Goal: Transaction & Acquisition: Book appointment/travel/reservation

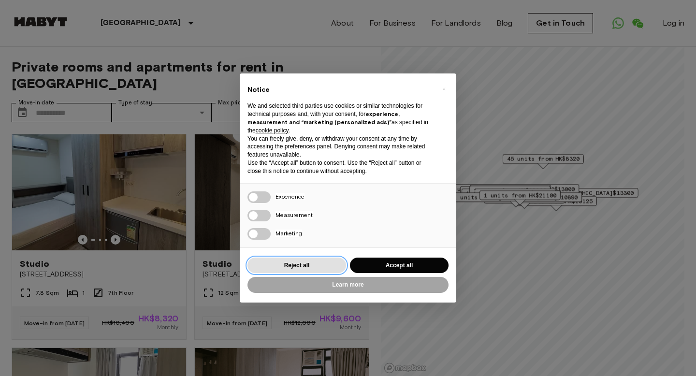
click at [328, 258] on button "Reject all" at bounding box center [297, 266] width 99 height 16
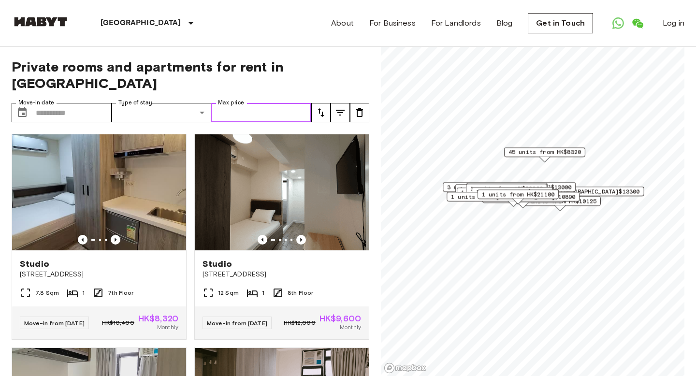
click at [271, 103] on input "Max price" at bounding box center [261, 112] width 100 height 19
type input "****"
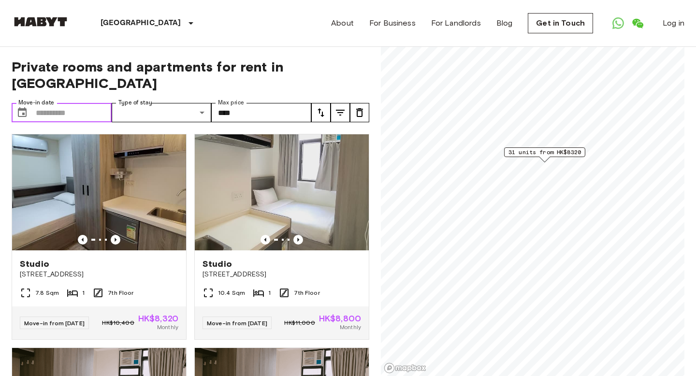
click at [44, 103] on input "Move-in date" at bounding box center [74, 112] width 76 height 19
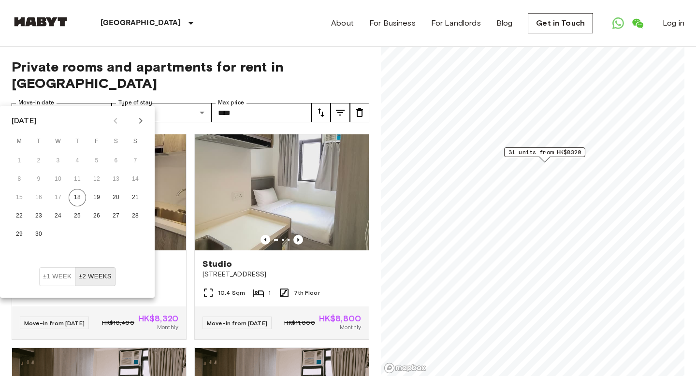
click at [140, 124] on icon "Next month" at bounding box center [141, 121] width 12 height 12
click at [101, 178] on button "10" at bounding box center [96, 179] width 17 height 17
type input "**********"
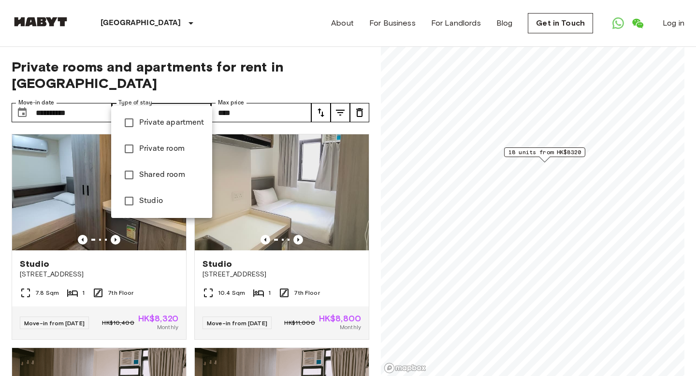
click at [327, 99] on div at bounding box center [348, 188] width 696 height 376
click at [165, 166] on li "Shared room" at bounding box center [161, 175] width 101 height 26
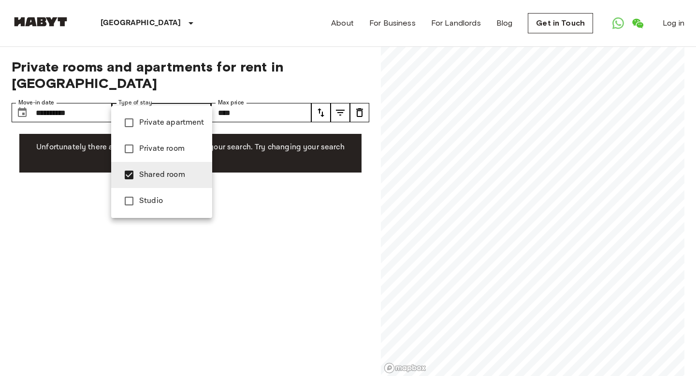
click at [166, 153] on span "Private room" at bounding box center [171, 149] width 65 height 12
click at [167, 133] on li "Private apartment" at bounding box center [161, 123] width 101 height 26
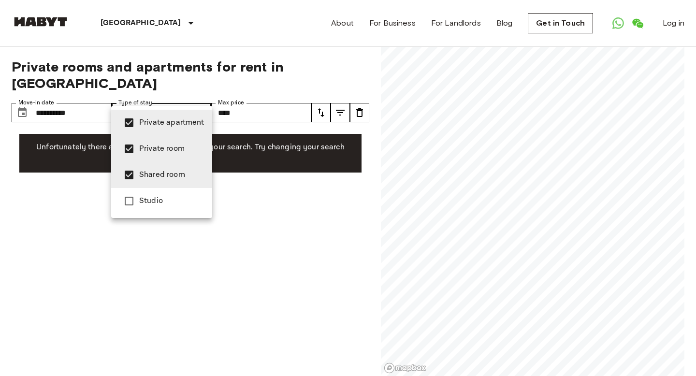
click at [159, 204] on span "Studio" at bounding box center [171, 201] width 65 height 12
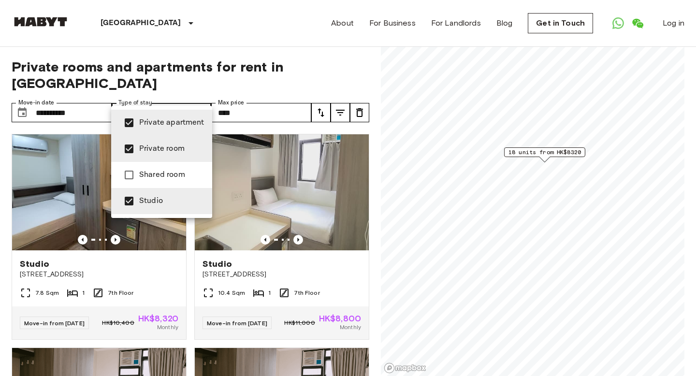
type input "**********"
click at [256, 72] on div at bounding box center [348, 188] width 696 height 376
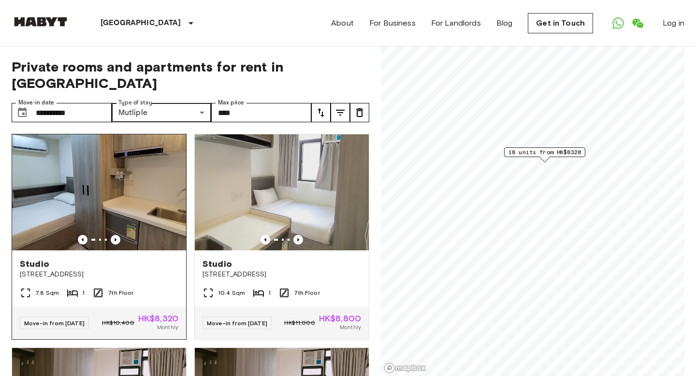
click at [110, 235] on div at bounding box center [99, 240] width 174 height 10
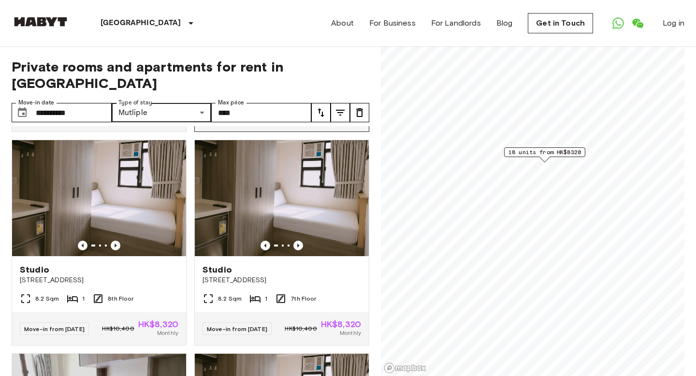
scroll to position [237, 0]
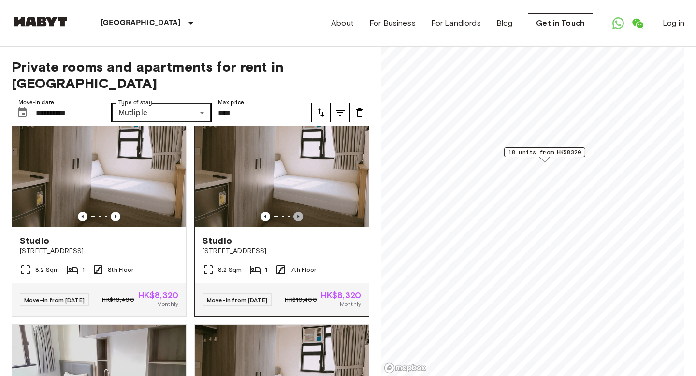
click at [298, 215] on icon "Previous image" at bounding box center [298, 217] width 2 height 4
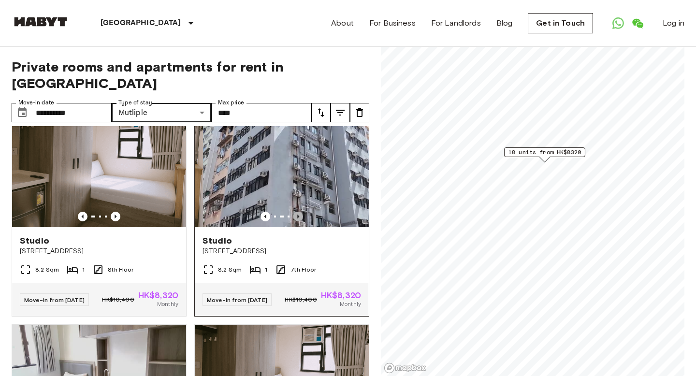
click at [298, 215] on icon "Previous image" at bounding box center [298, 217] width 2 height 4
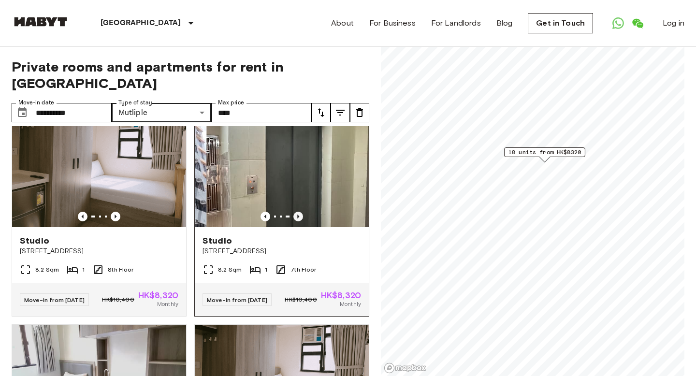
click at [298, 215] on icon "Previous image" at bounding box center [298, 217] width 2 height 4
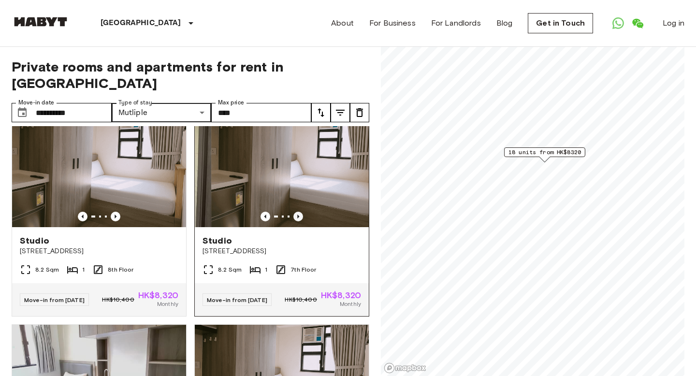
click at [298, 215] on icon "Previous image" at bounding box center [298, 217] width 2 height 4
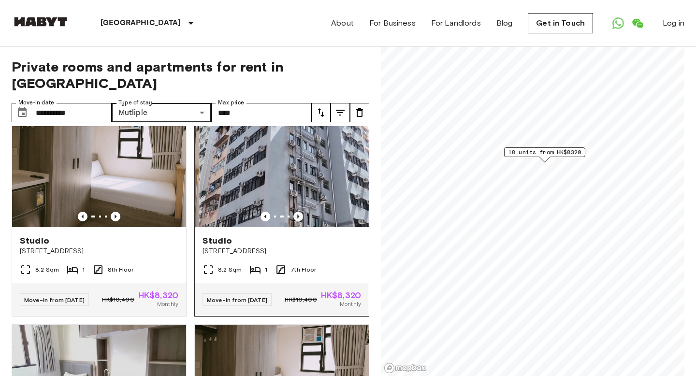
click at [298, 215] on icon "Previous image" at bounding box center [298, 217] width 2 height 4
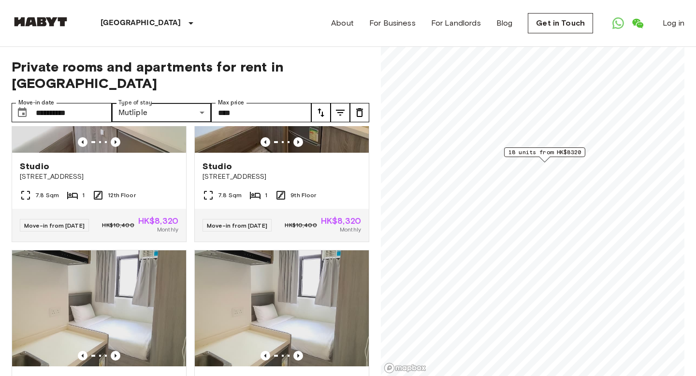
scroll to position [1445, 0]
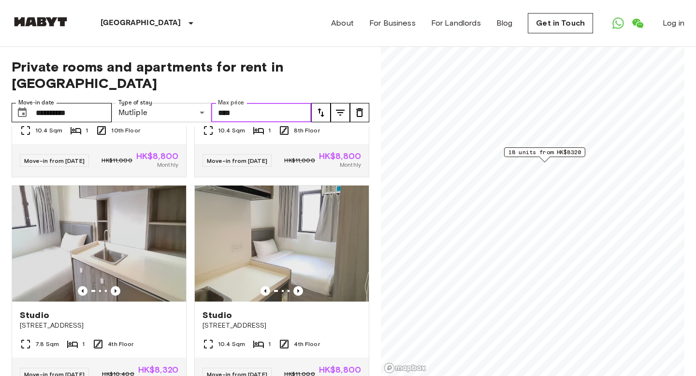
drag, startPoint x: 258, startPoint y: 97, endPoint x: 189, endPoint y: 97, distance: 68.6
click at [202, 103] on div "**********" at bounding box center [162, 112] width 300 height 19
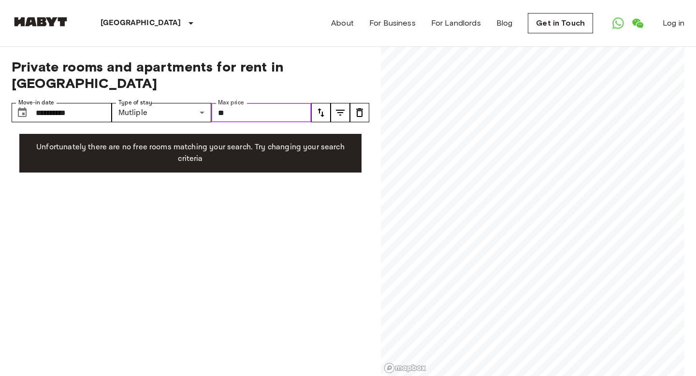
type input "*"
type input "****"
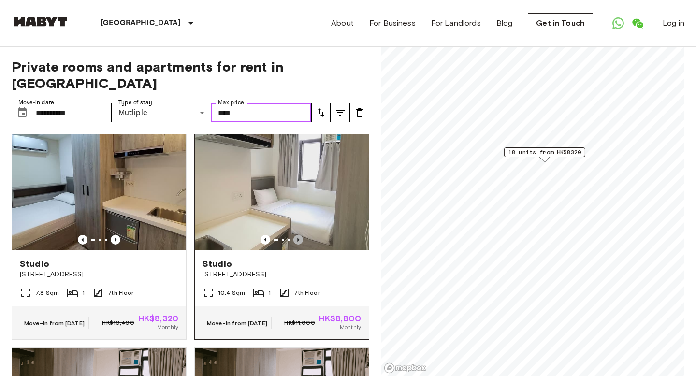
click at [300, 235] on icon "Previous image" at bounding box center [298, 240] width 10 height 10
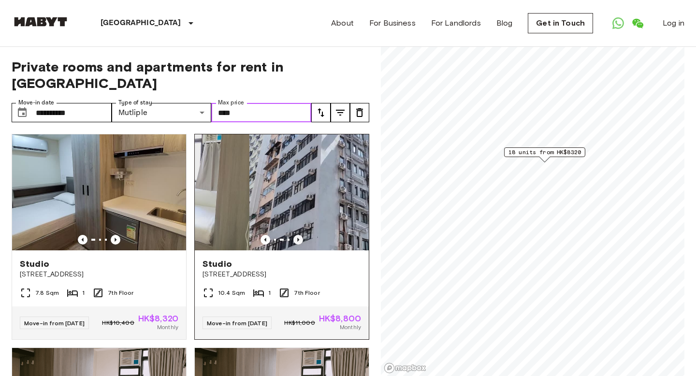
click at [300, 235] on icon "Previous image" at bounding box center [298, 240] width 10 height 10
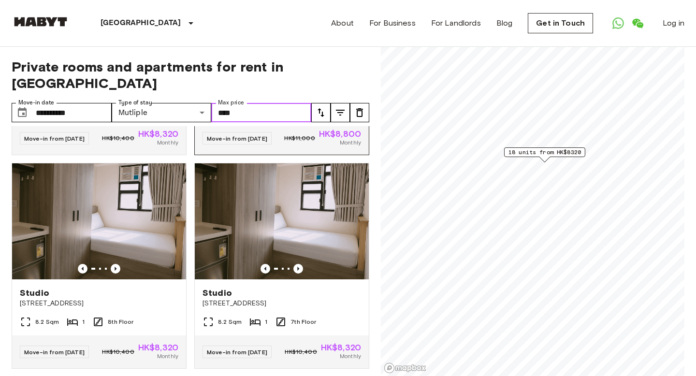
scroll to position [183, 0]
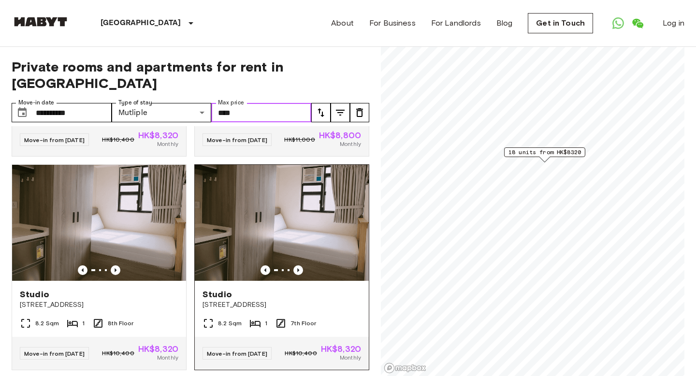
click at [321, 208] on img at bounding box center [282, 223] width 174 height 116
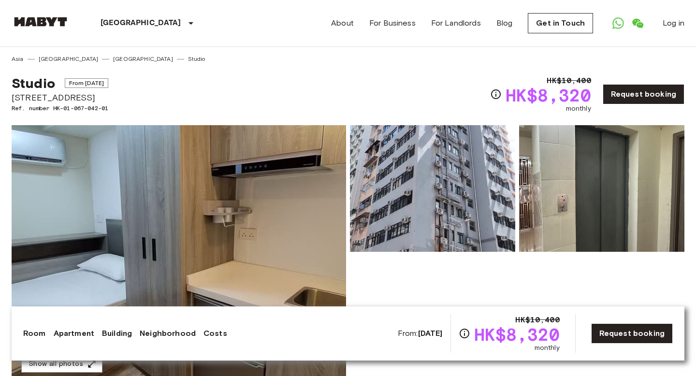
click at [275, 250] on img at bounding box center [179, 253] width 335 height 257
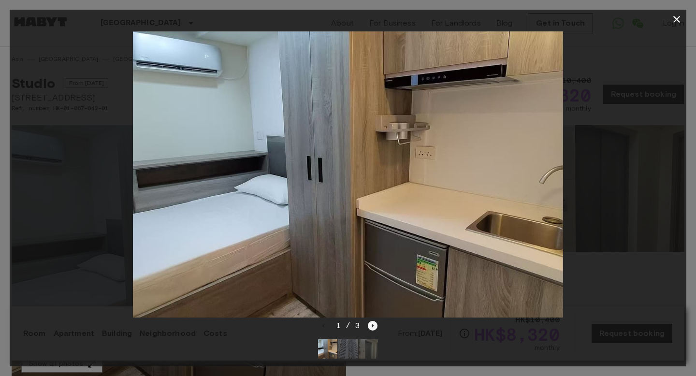
click at [372, 325] on icon "Next image" at bounding box center [373, 326] width 2 height 4
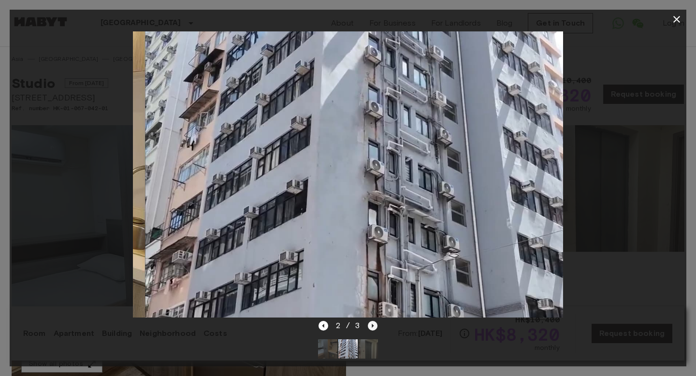
click at [372, 325] on icon "Next image" at bounding box center [373, 326] width 2 height 4
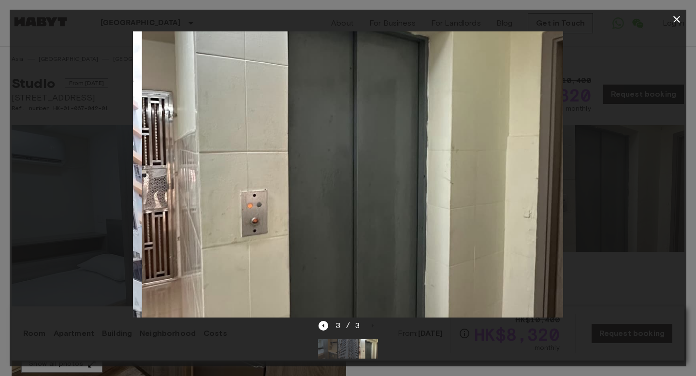
click at [373, 324] on div "3 / 3" at bounding box center [348, 326] width 59 height 12
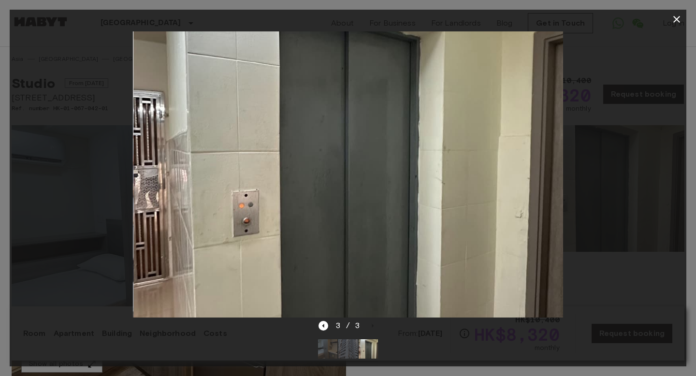
click at [513, 235] on img at bounding box center [348, 174] width 430 height 287
click at [614, 204] on div at bounding box center [348, 174] width 677 height 291
click at [674, 14] on icon "button" at bounding box center [677, 20] width 12 height 12
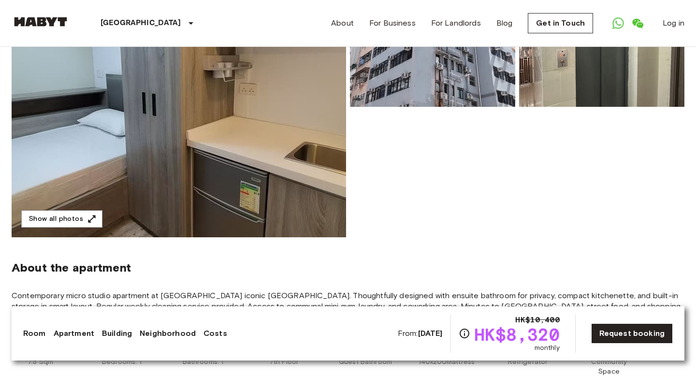
scroll to position [148, 0]
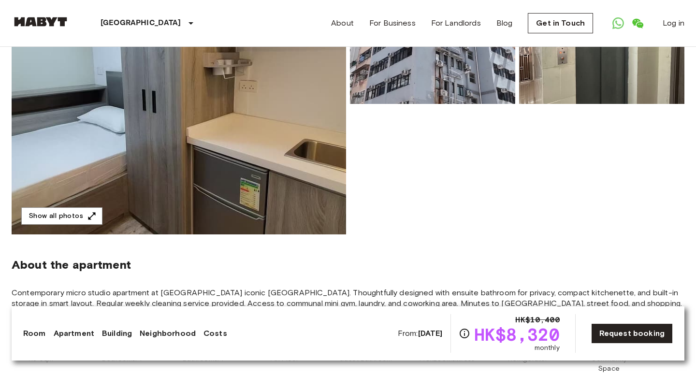
click at [398, 332] on span "From: Sep 28 2025" at bounding box center [420, 333] width 45 height 11
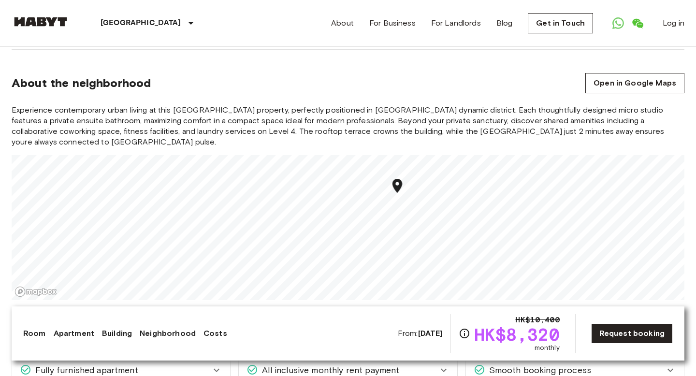
scroll to position [897, 0]
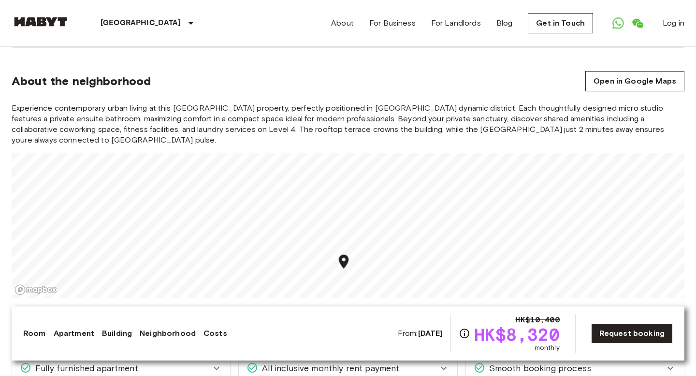
click at [351, 285] on section "About the neighborhood Open in Google Maps Experience contemporary urban living…" at bounding box center [348, 179] width 673 height 263
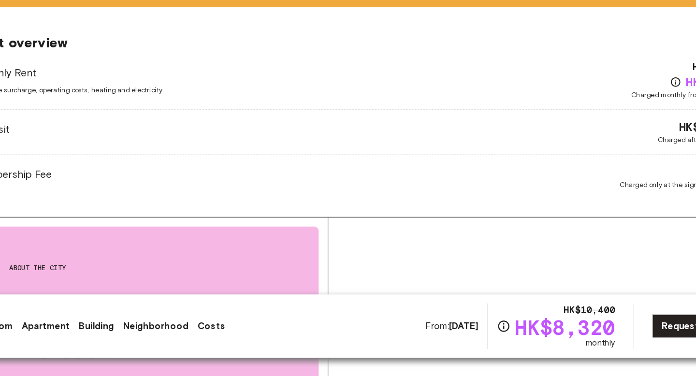
scroll to position [1346, 0]
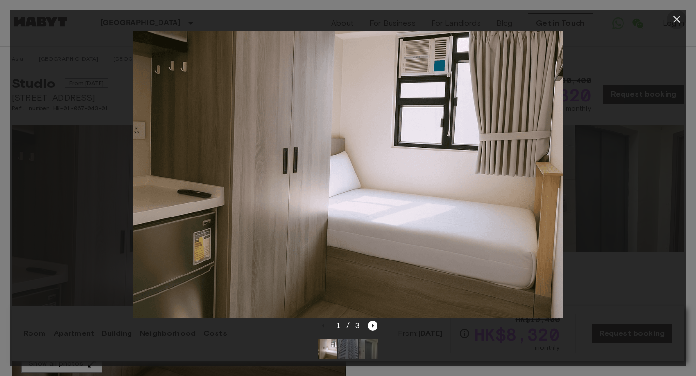
click at [680, 15] on icon "button" at bounding box center [677, 20] width 12 height 12
